Goal: Check status: Check status

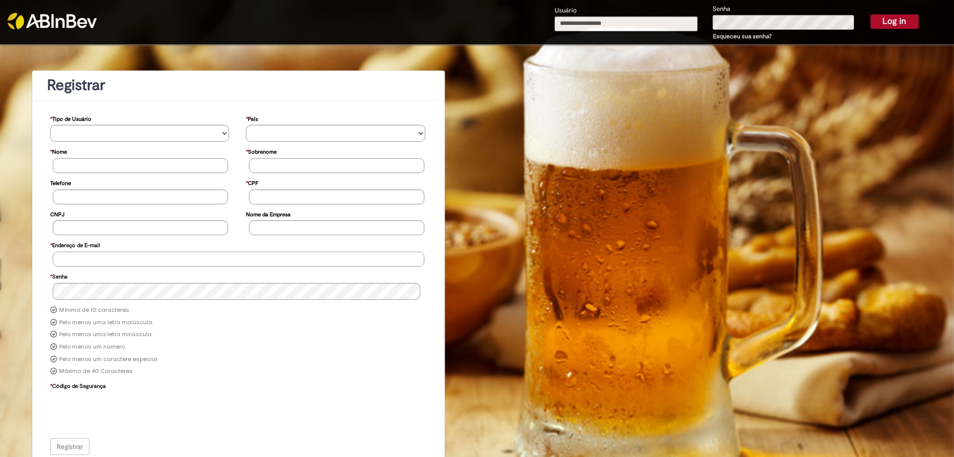
type input "**********"
click at [884, 21] on button "Log in" at bounding box center [895, 21] width 48 height 14
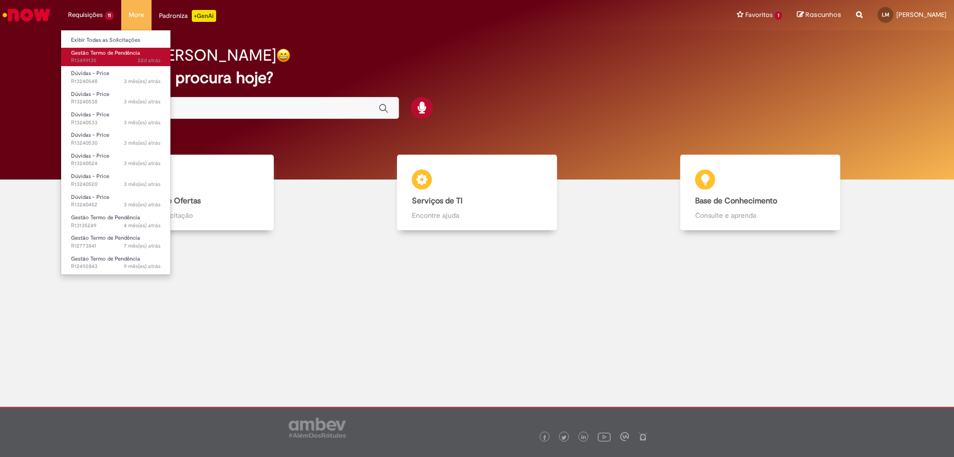
click at [99, 55] on span "Gestão Termo de Pendência" at bounding box center [105, 52] width 69 height 7
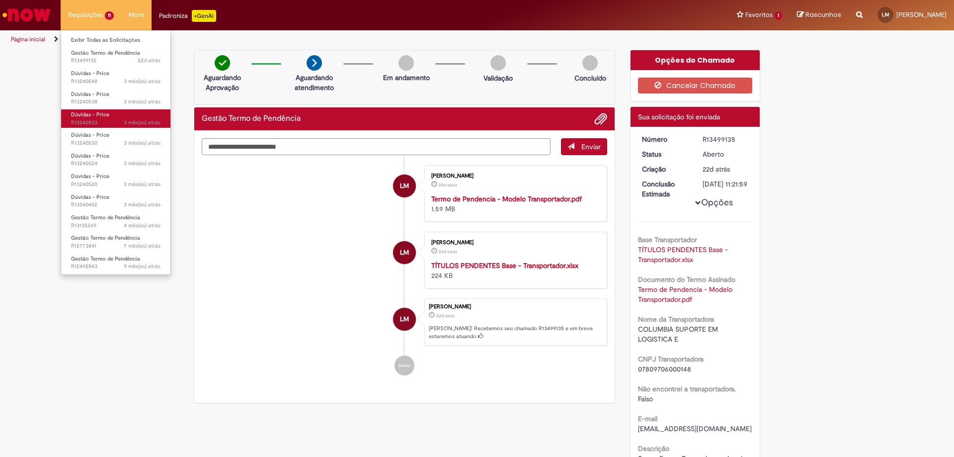
click at [94, 119] on span "3 mês(es) atrás 3 meses atrás R13240533" at bounding box center [115, 123] width 89 height 8
